Goal: Task Accomplishment & Management: Use online tool/utility

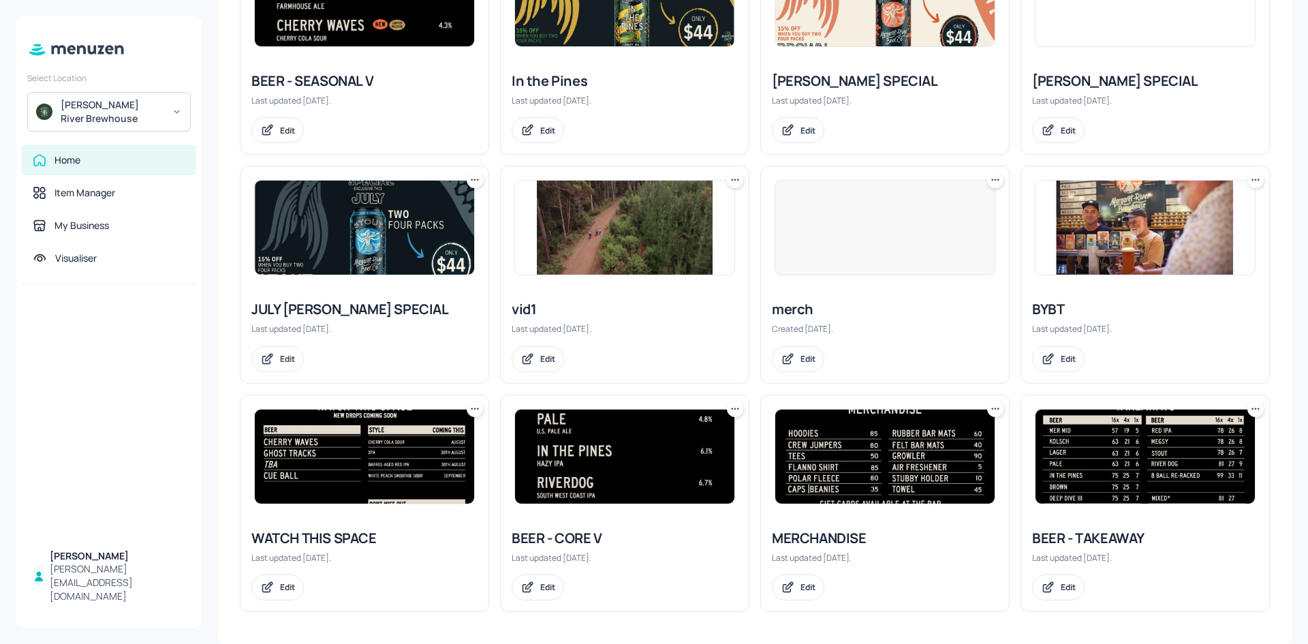
scroll to position [450, 0]
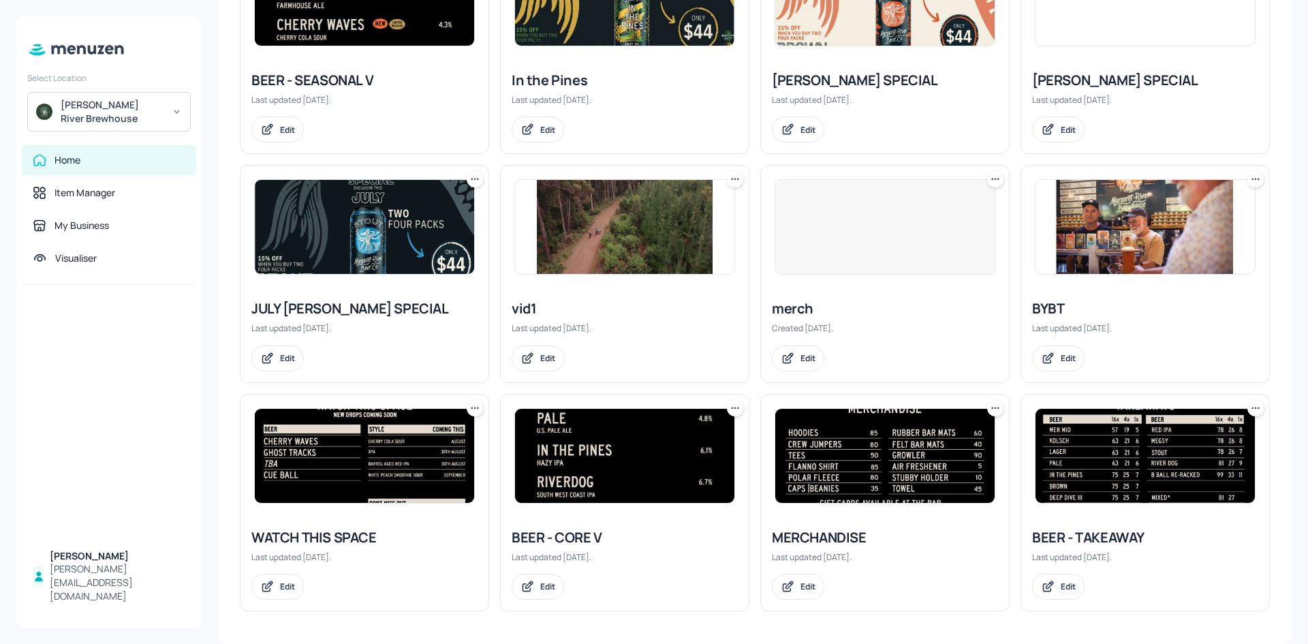
click at [617, 465] on img at bounding box center [624, 456] width 219 height 94
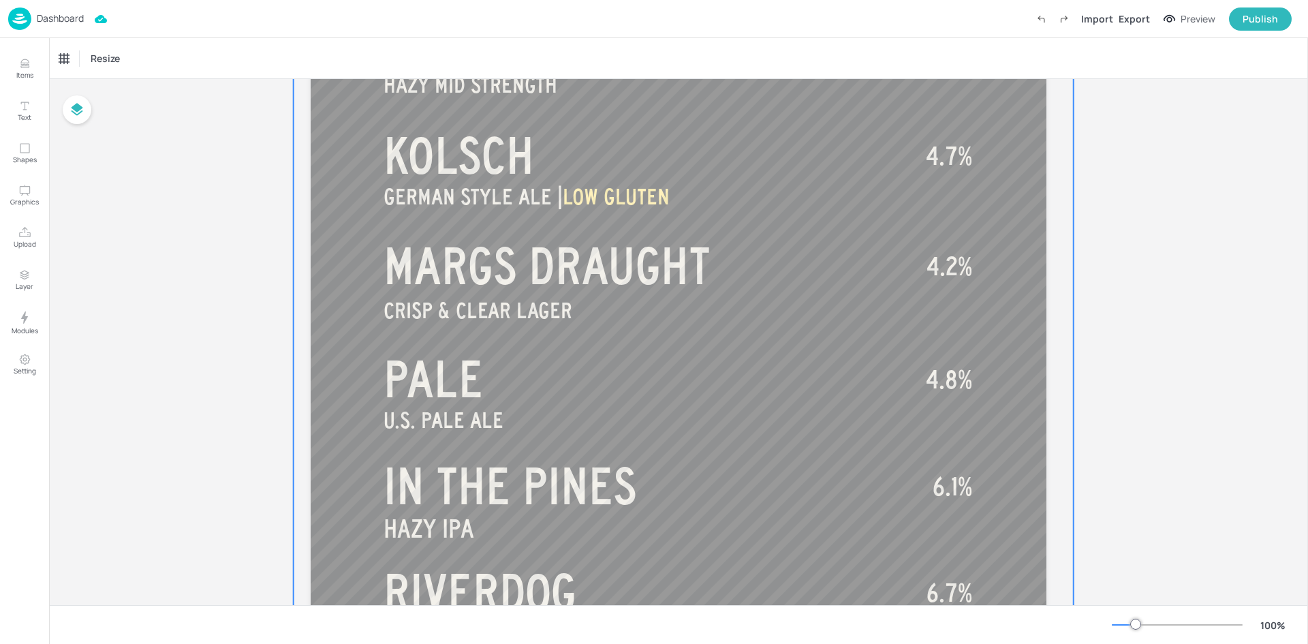
scroll to position [273, 0]
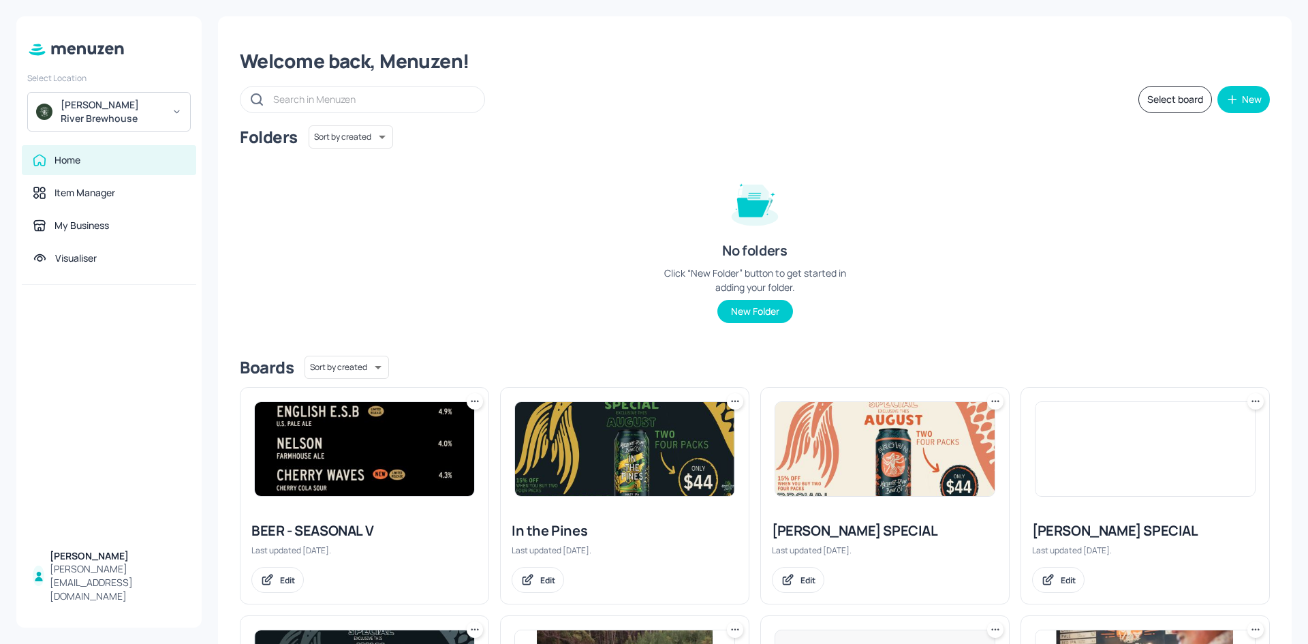
scroll to position [341, 0]
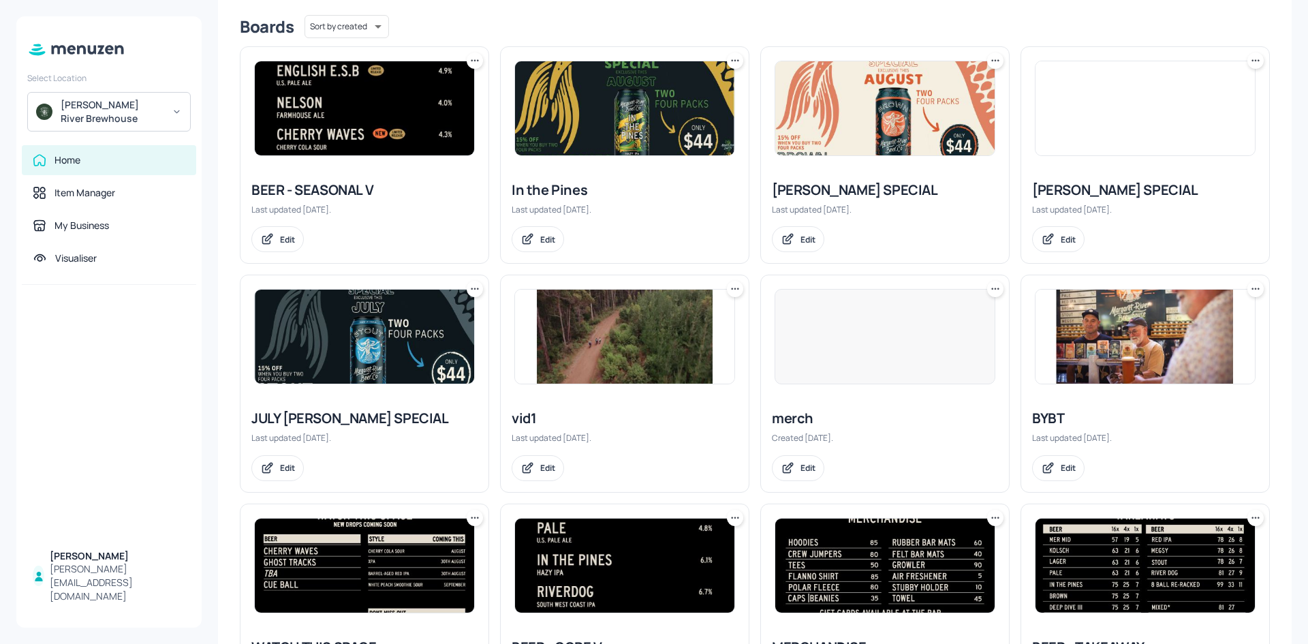
click at [397, 163] on div at bounding box center [365, 108] width 248 height 123
click at [284, 241] on div "Edit" at bounding box center [287, 240] width 15 height 12
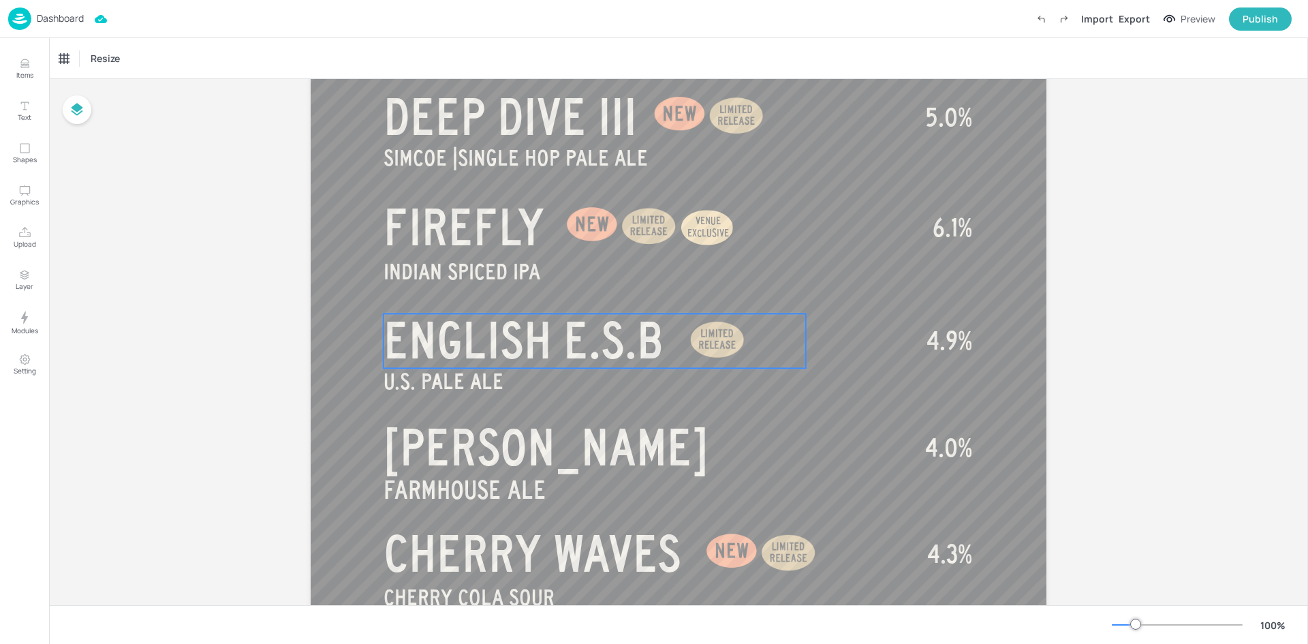
scroll to position [341, 0]
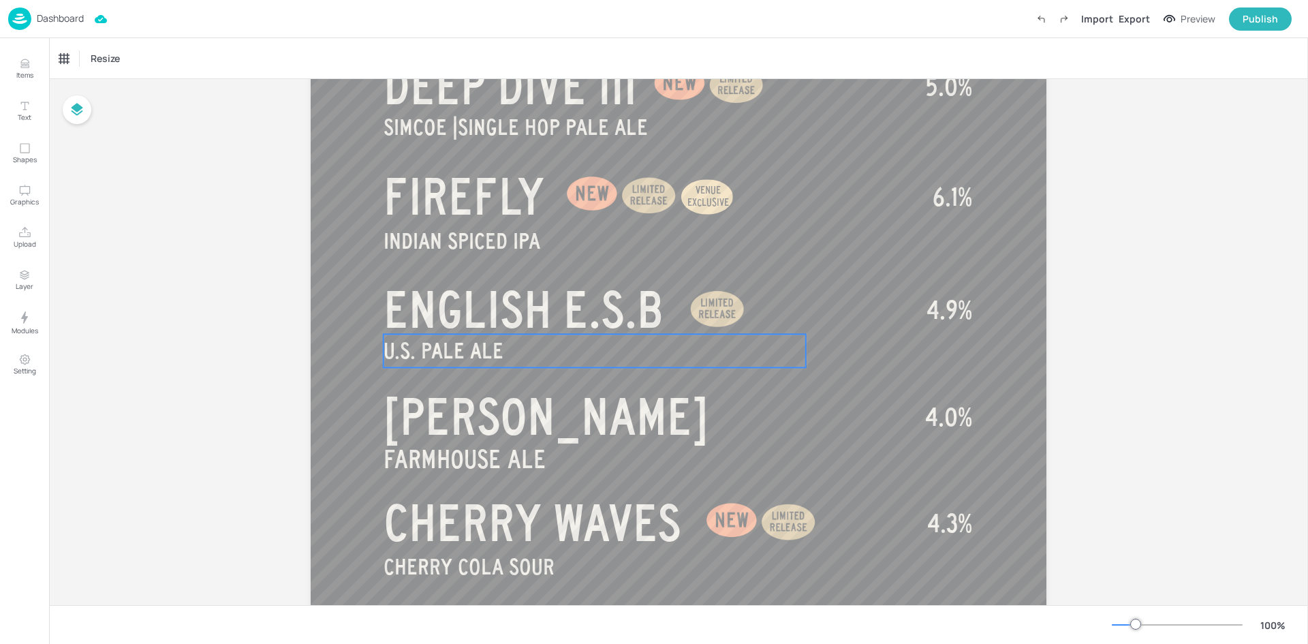
click at [447, 352] on span "U.S. PALE ALE" at bounding box center [444, 351] width 120 height 24
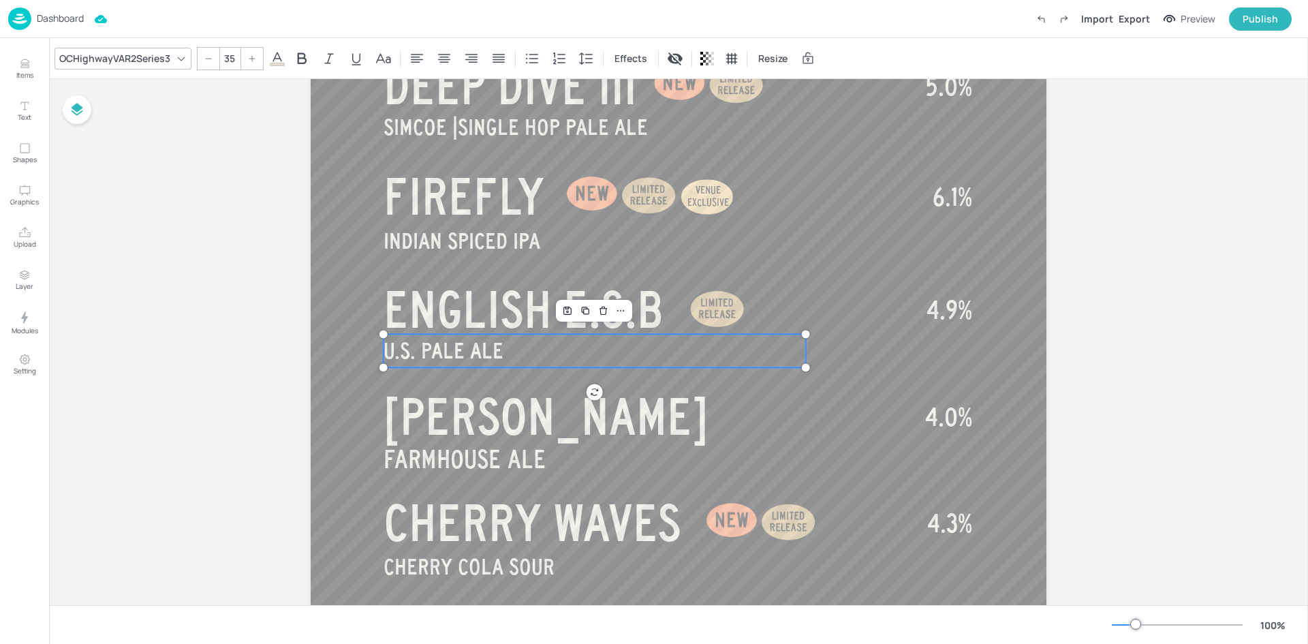
click at [447, 352] on span "U.S. PALE ALE" at bounding box center [444, 351] width 120 height 24
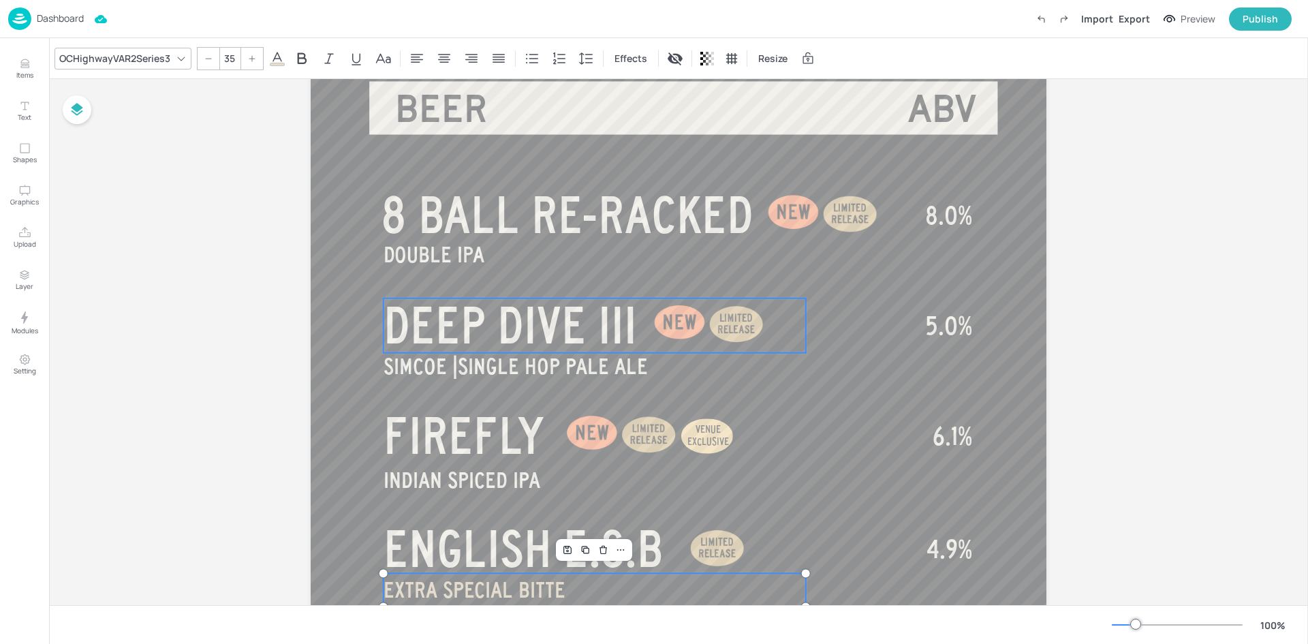
scroll to position [102, 0]
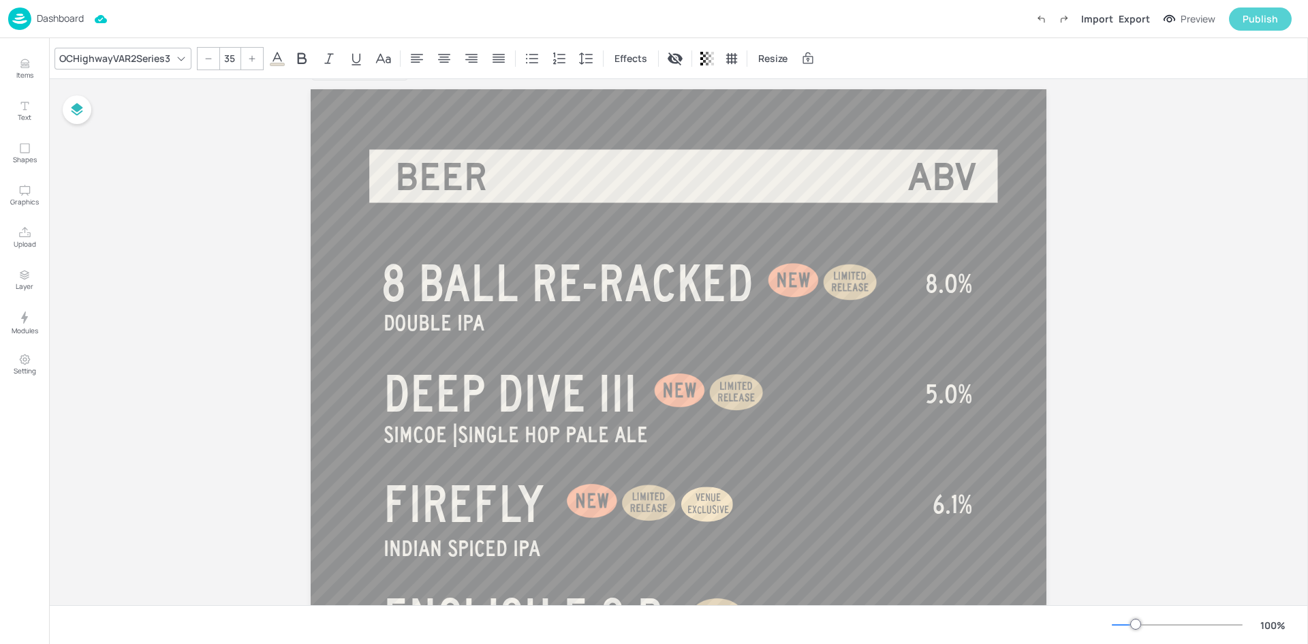
click at [1261, 23] on div "Publish" at bounding box center [1260, 19] width 35 height 15
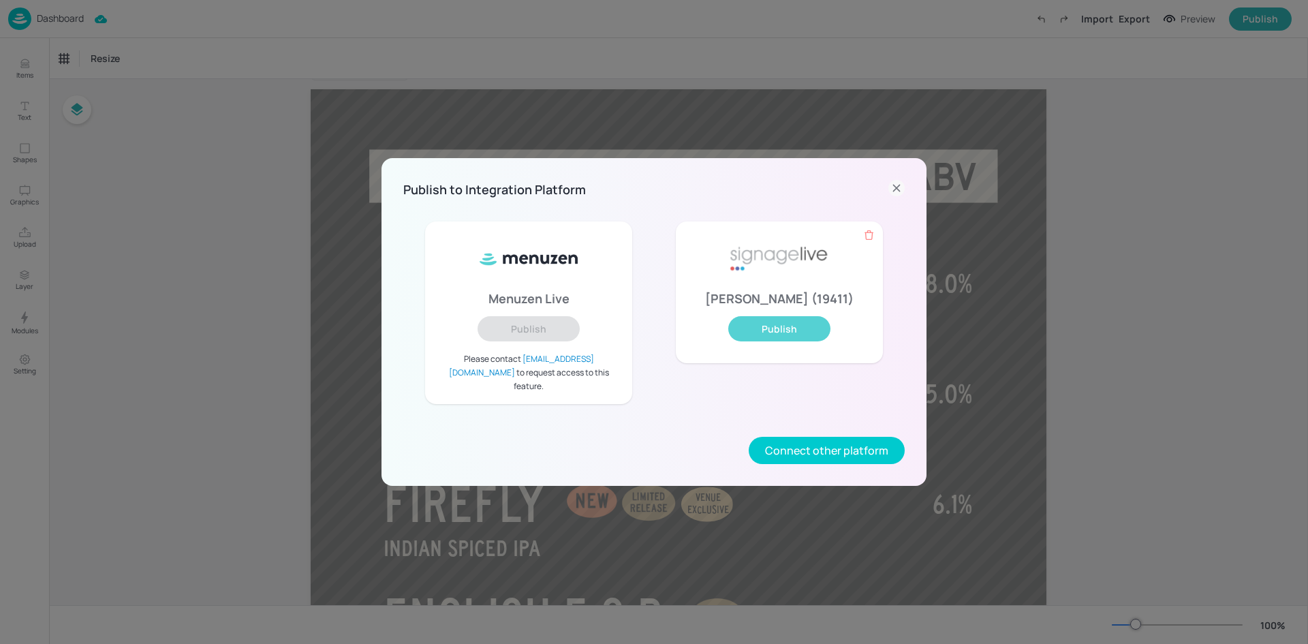
click at [770, 341] on button "Publish" at bounding box center [779, 328] width 102 height 25
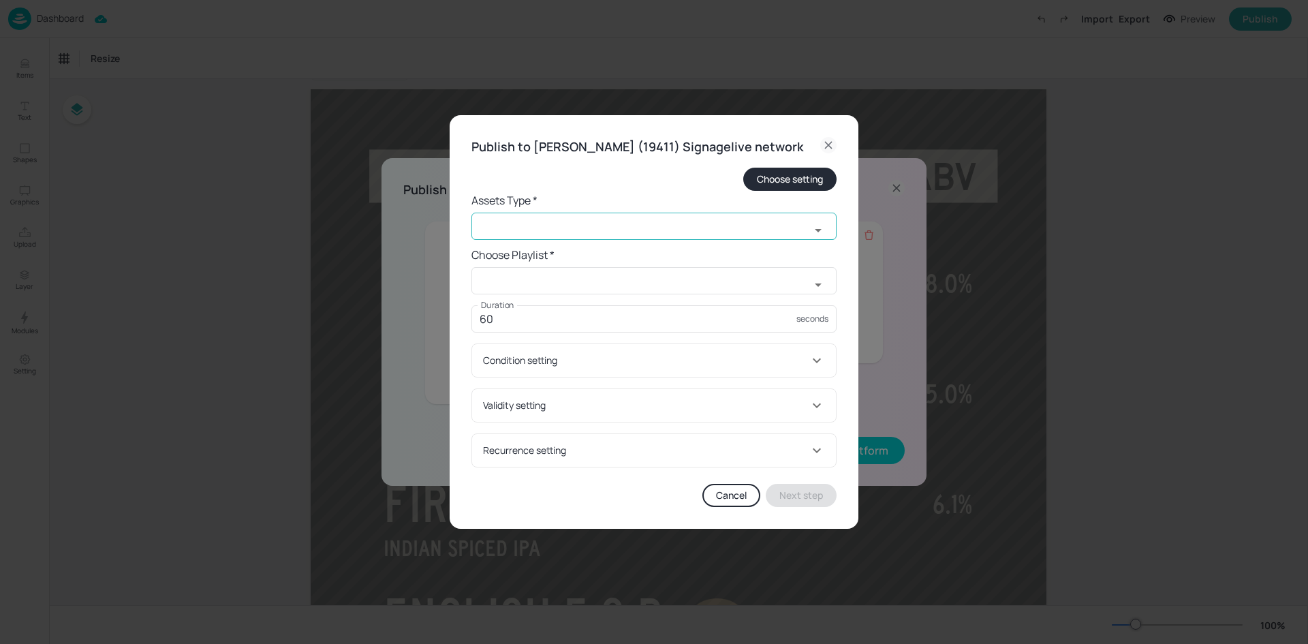
click at [679, 235] on input "text" at bounding box center [641, 226] width 339 height 27
click at [653, 262] on li "widget" at bounding box center [654, 266] width 365 height 22
type input "widget"
click at [636, 287] on input "text" at bounding box center [641, 280] width 339 height 27
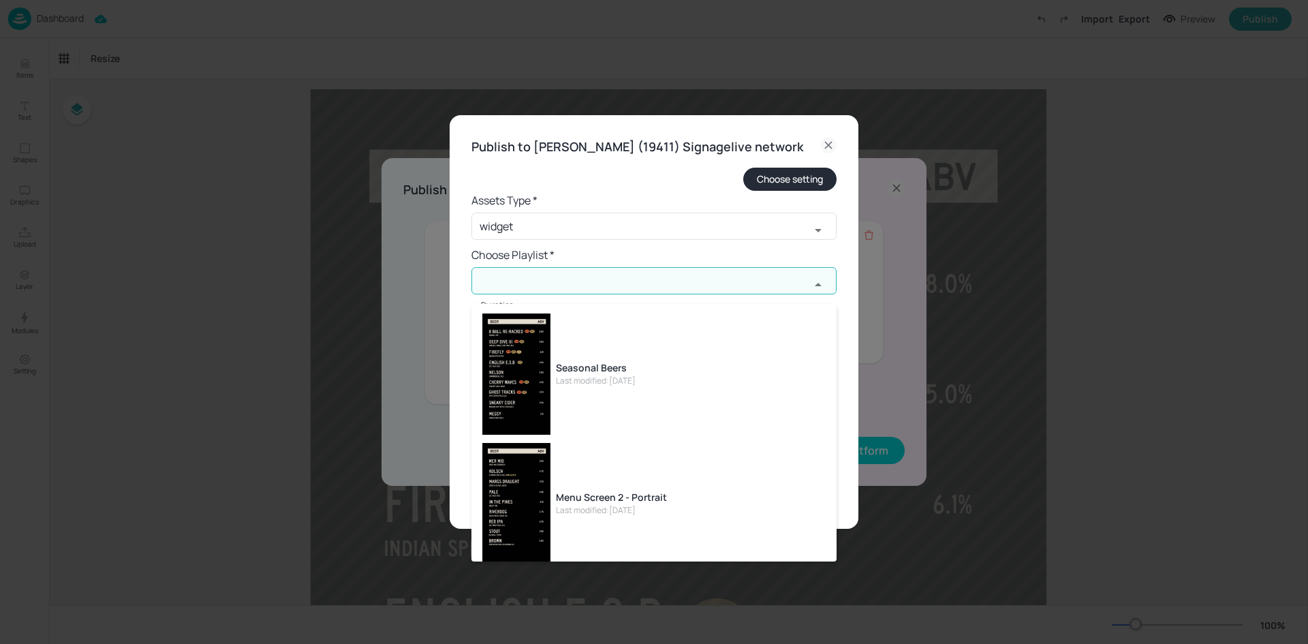
click at [536, 341] on img at bounding box center [516, 373] width 68 height 121
type input "Seasonal Beers"
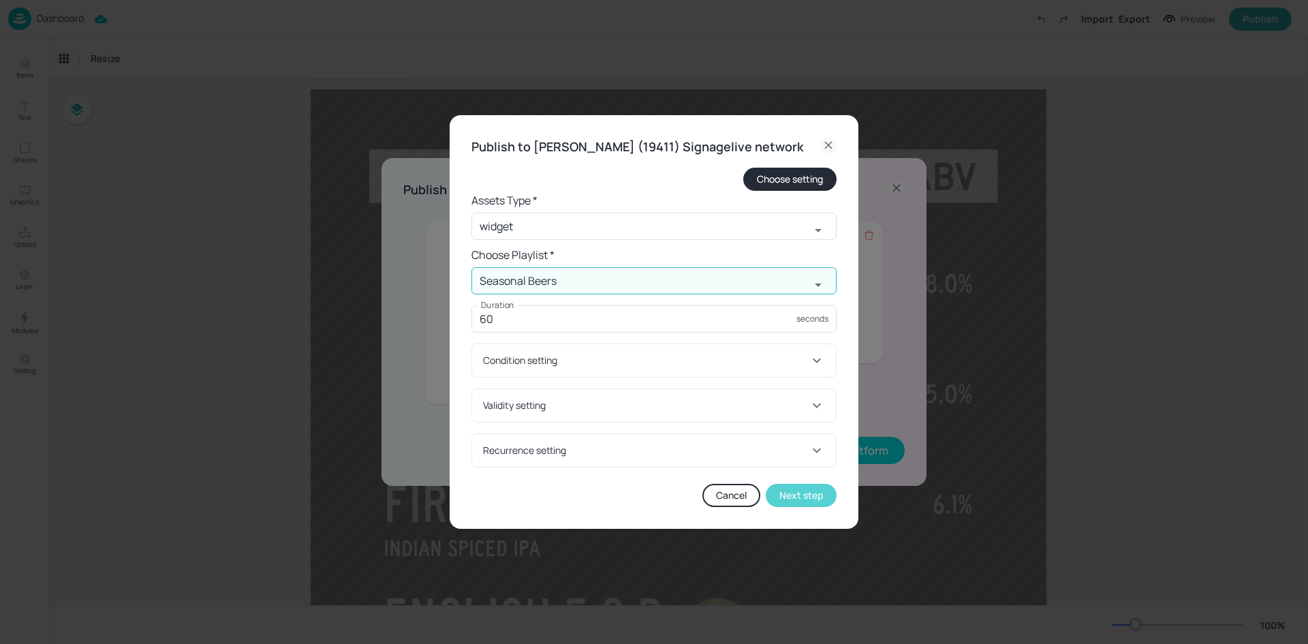
click at [782, 504] on button "Next step" at bounding box center [801, 495] width 71 height 23
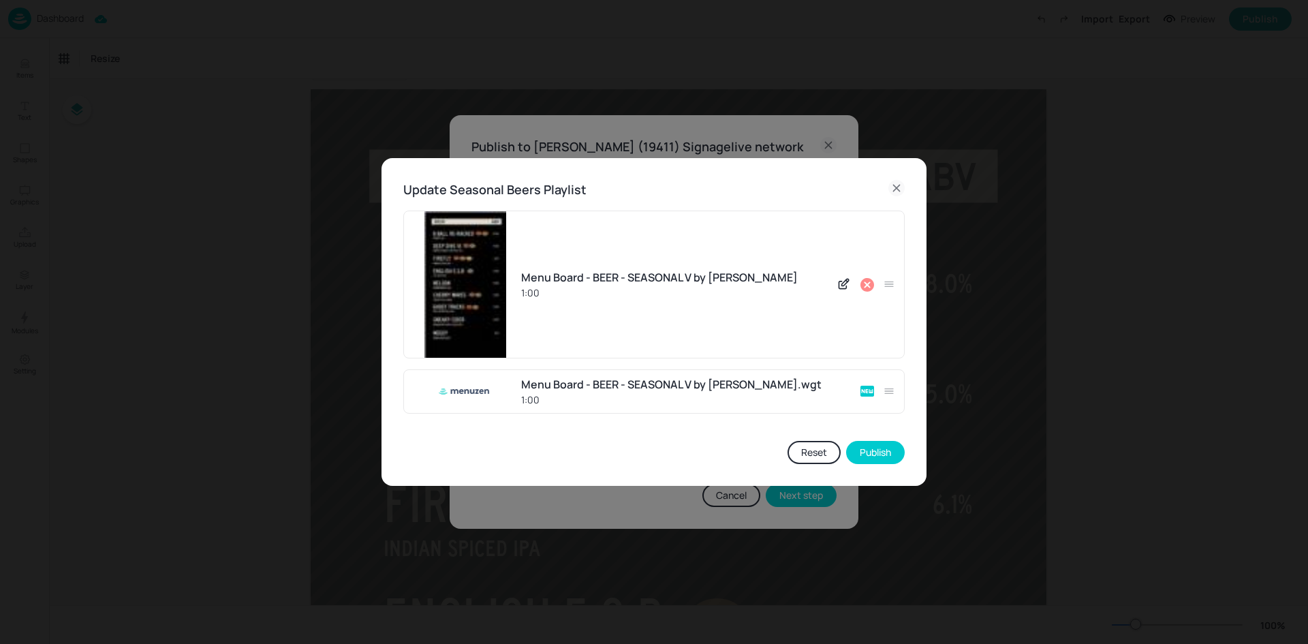
click at [863, 282] on icon at bounding box center [868, 285] width 14 height 14
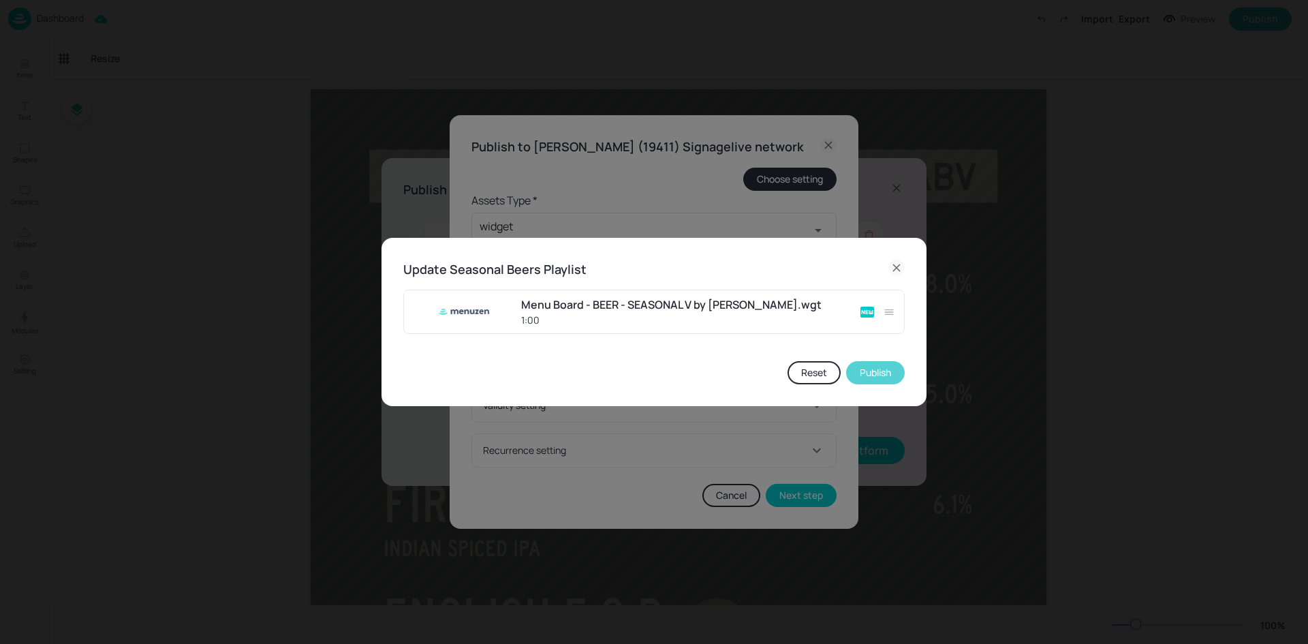
click at [871, 378] on button "Publish" at bounding box center [875, 372] width 59 height 23
